Goal: Task Accomplishment & Management: Manage account settings

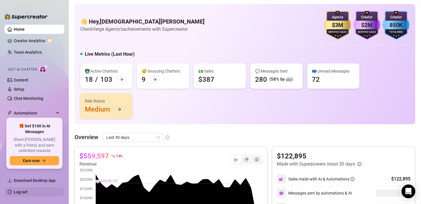
click at [21, 189] on link "Log out" at bounding box center [21, 191] width 14 height 5
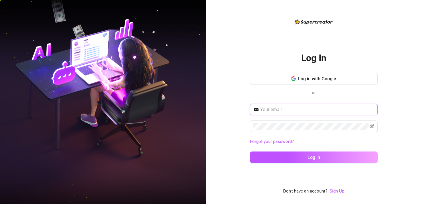
click at [326, 107] on input "text" at bounding box center [317, 109] width 114 height 7
type input "[EMAIL_ADDRESS][DOMAIN_NAME]"
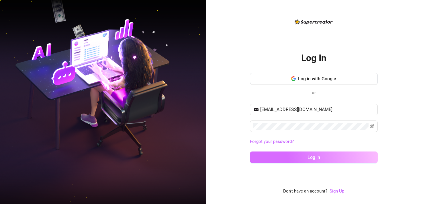
click at [307, 153] on button "Log in" at bounding box center [314, 156] width 128 height 11
